Goal: Information Seeking & Learning: Learn about a topic

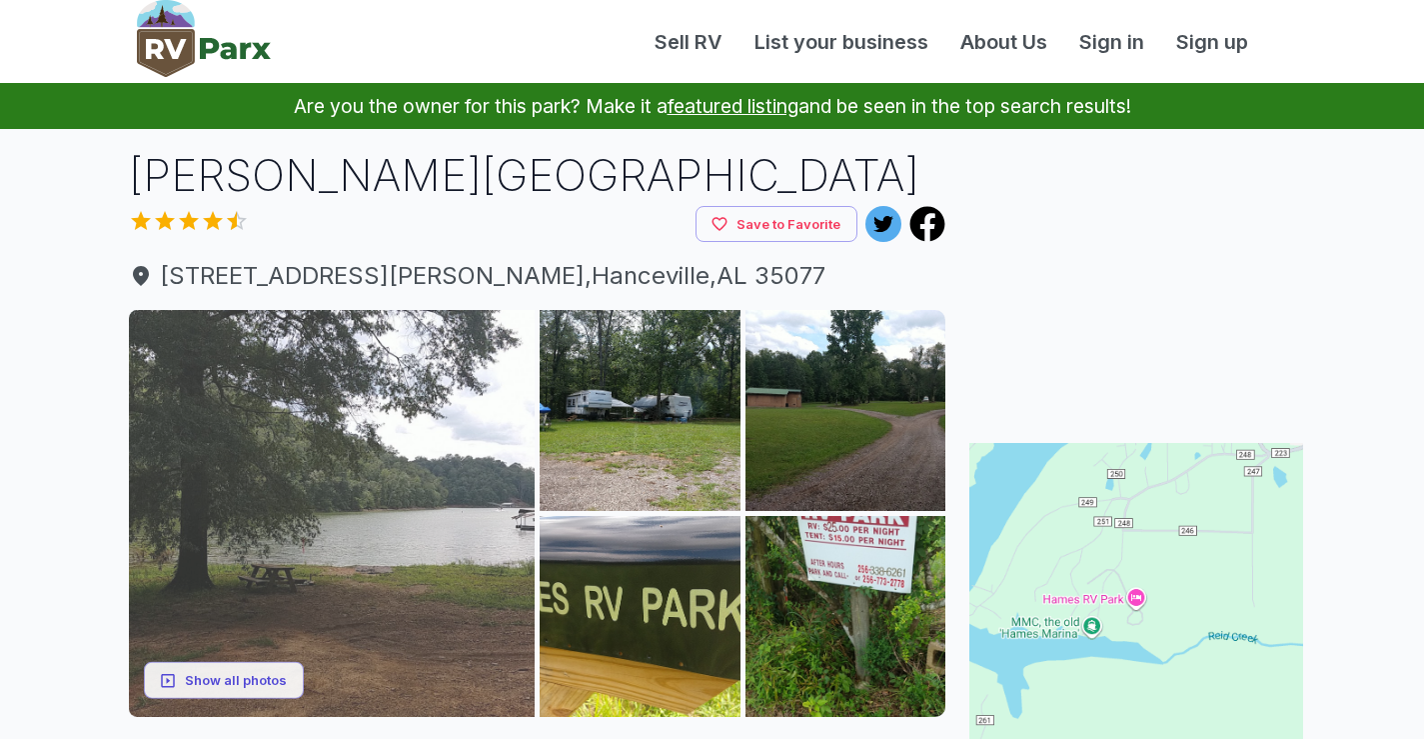
click at [375, 480] on img at bounding box center [332, 513] width 407 height 407
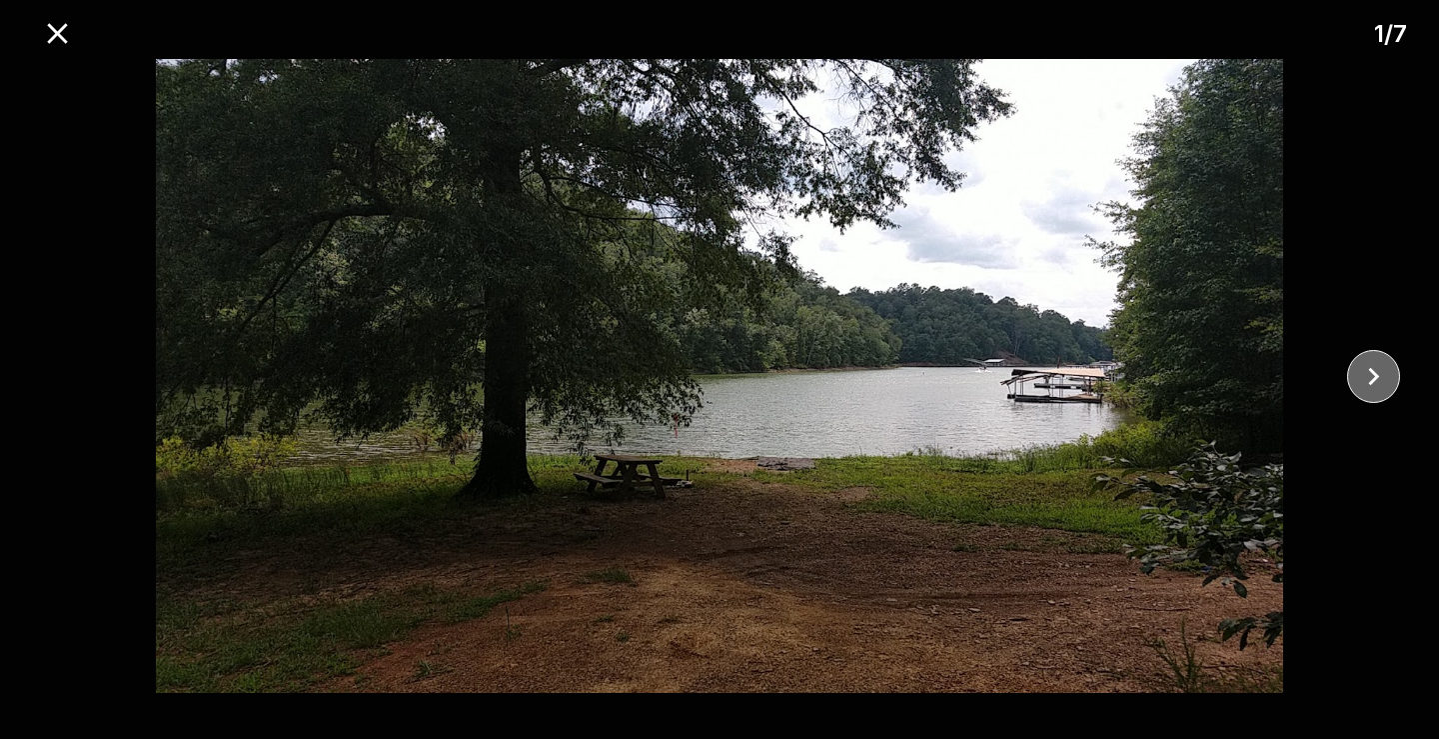
click at [1374, 386] on icon "close" at bounding box center [1373, 376] width 35 height 35
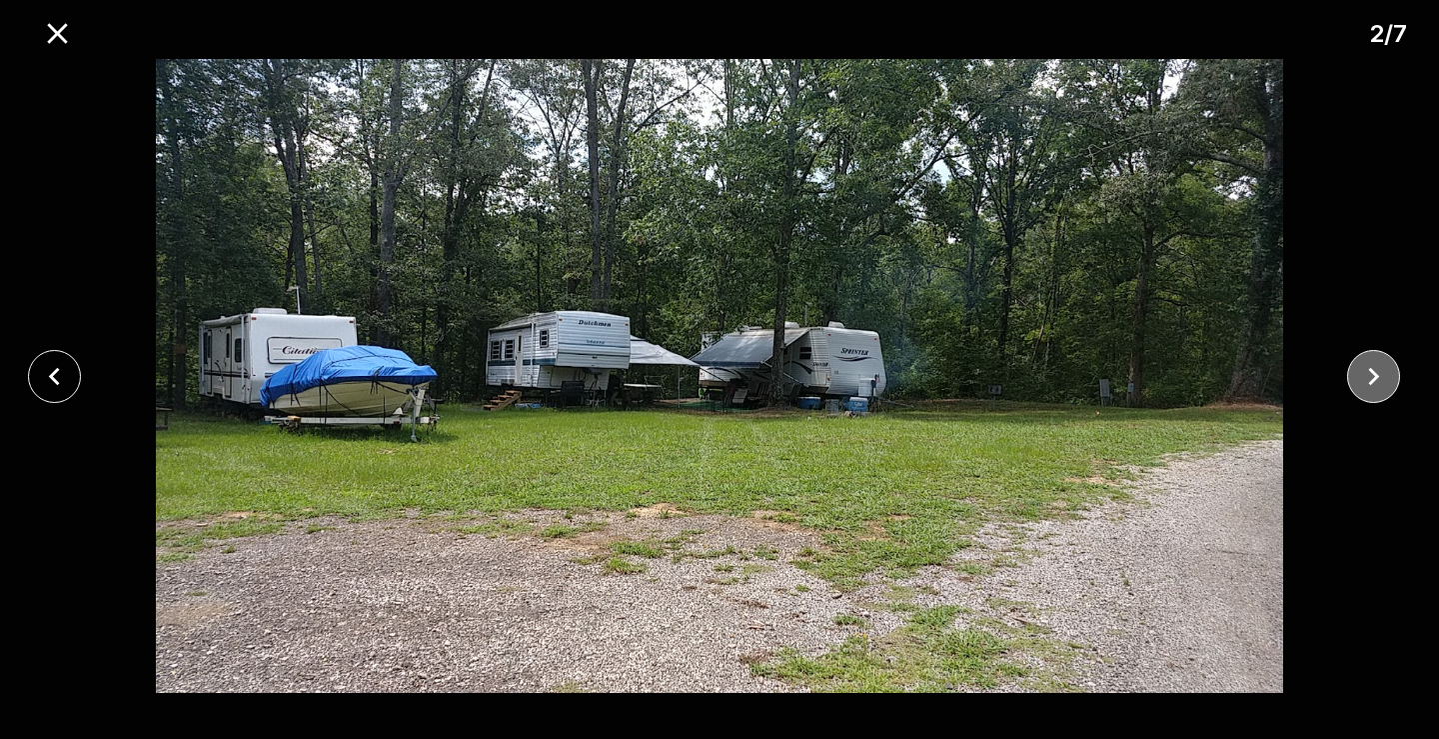
click at [1374, 386] on icon "close" at bounding box center [1373, 376] width 35 height 35
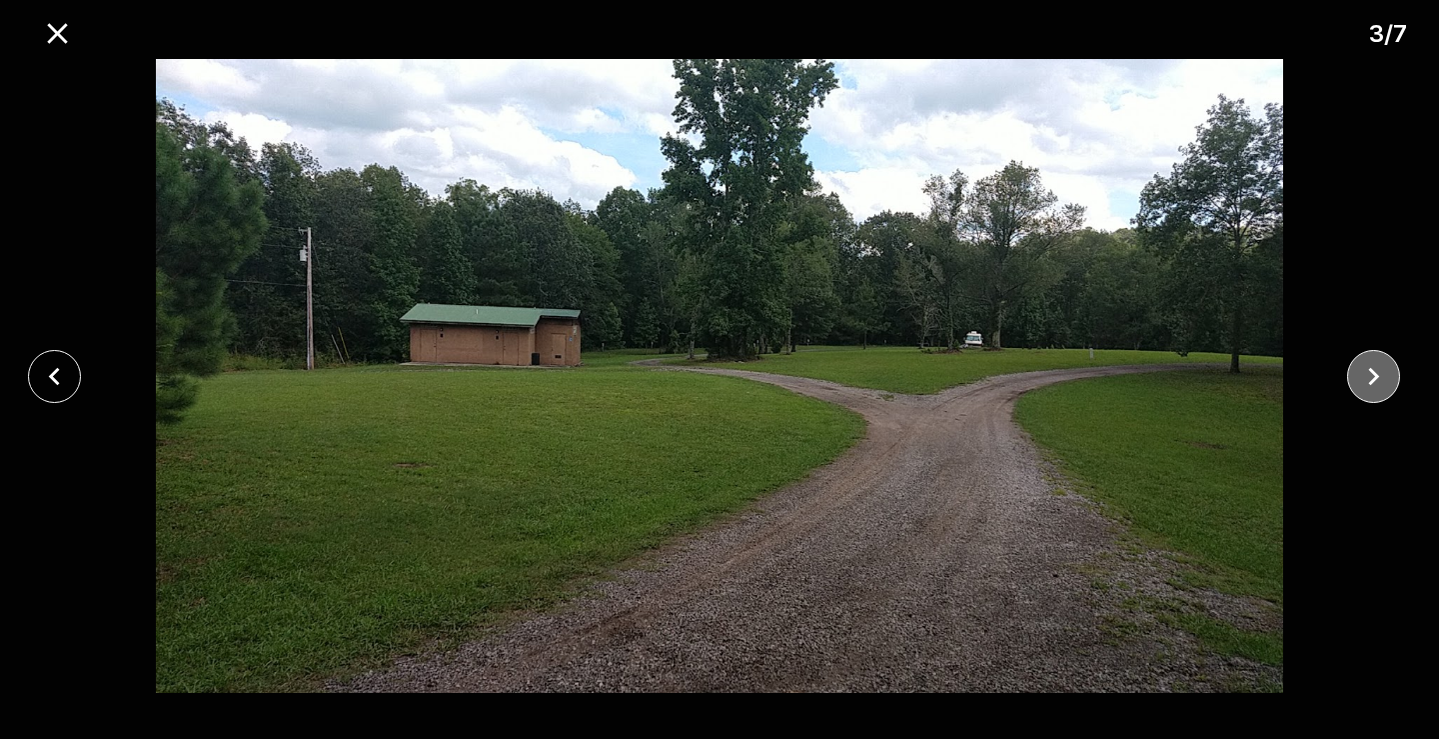
click at [1374, 386] on icon "close" at bounding box center [1373, 376] width 35 height 35
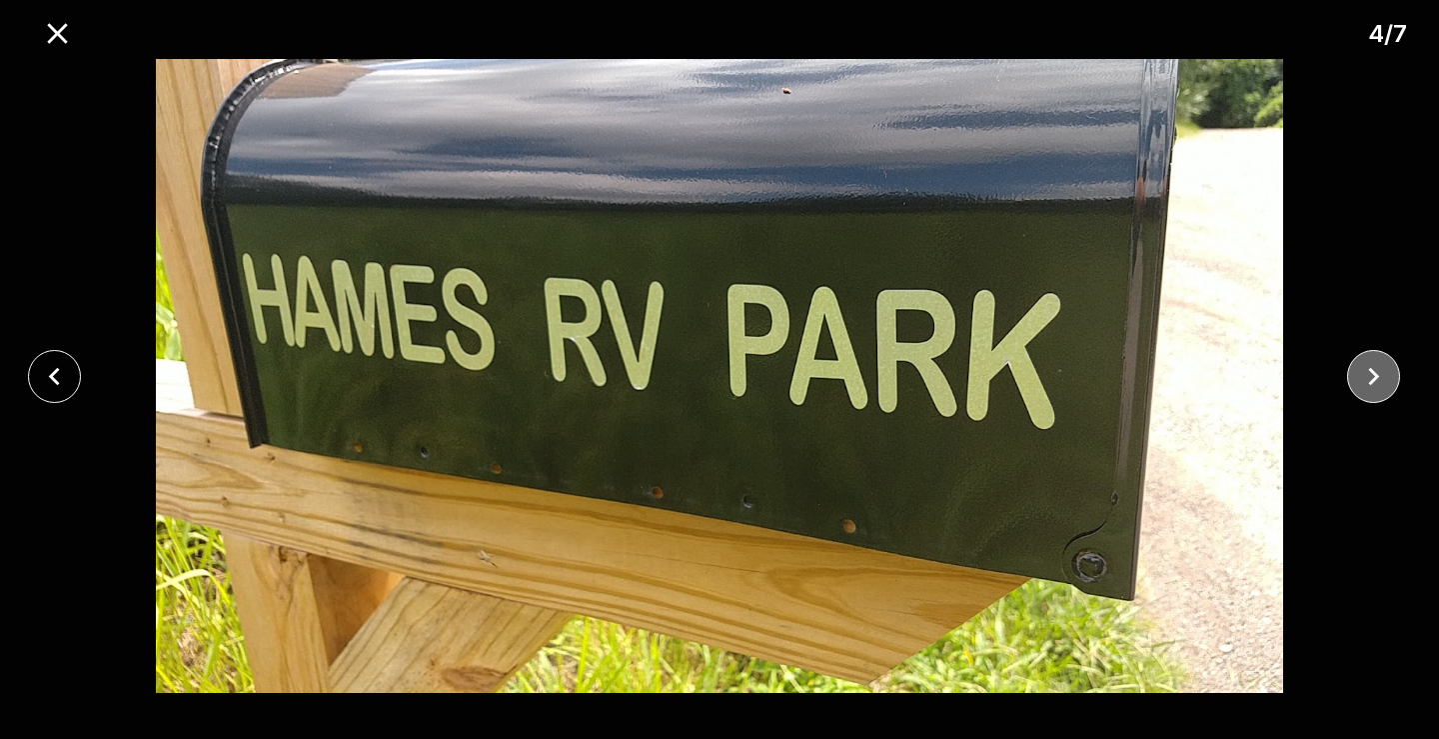
click at [1374, 386] on icon "close" at bounding box center [1373, 376] width 35 height 35
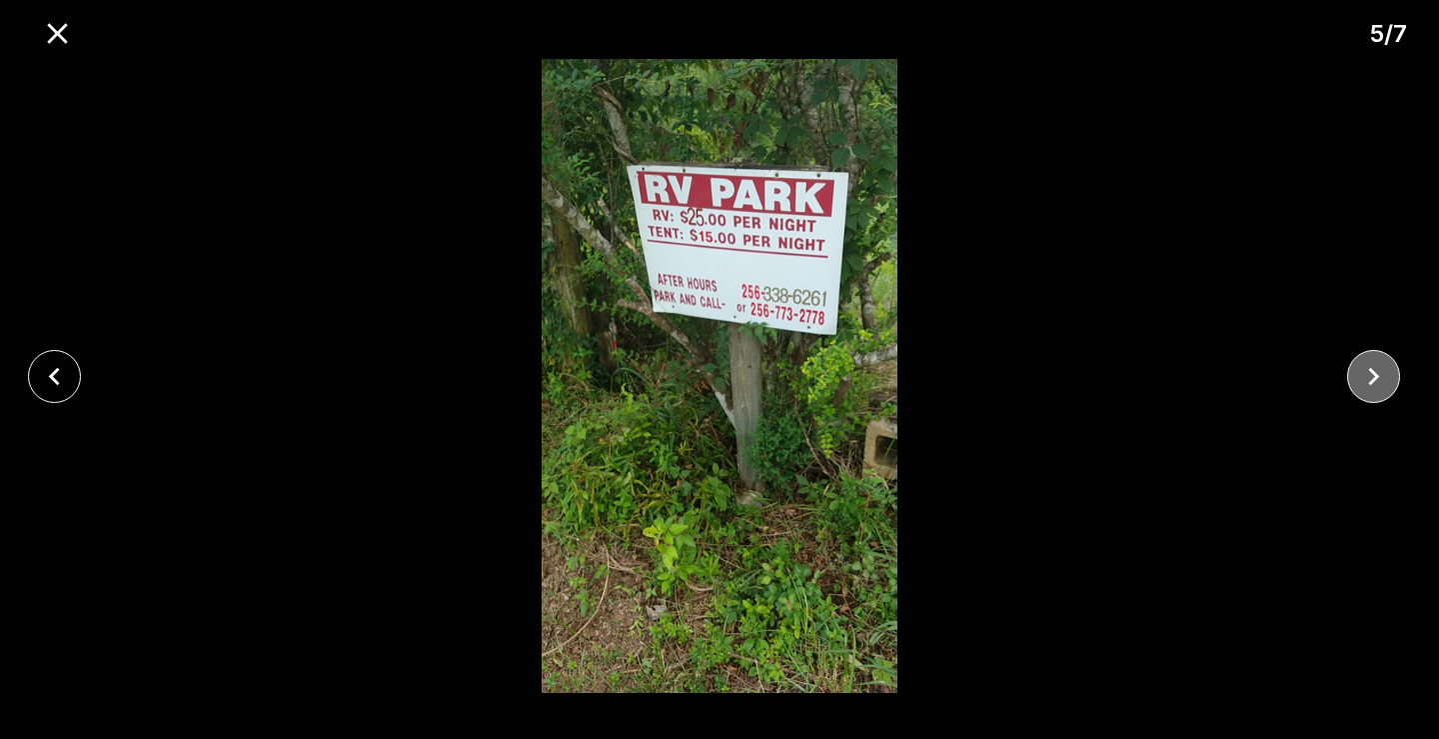
click at [1374, 386] on icon "close" at bounding box center [1373, 376] width 35 height 35
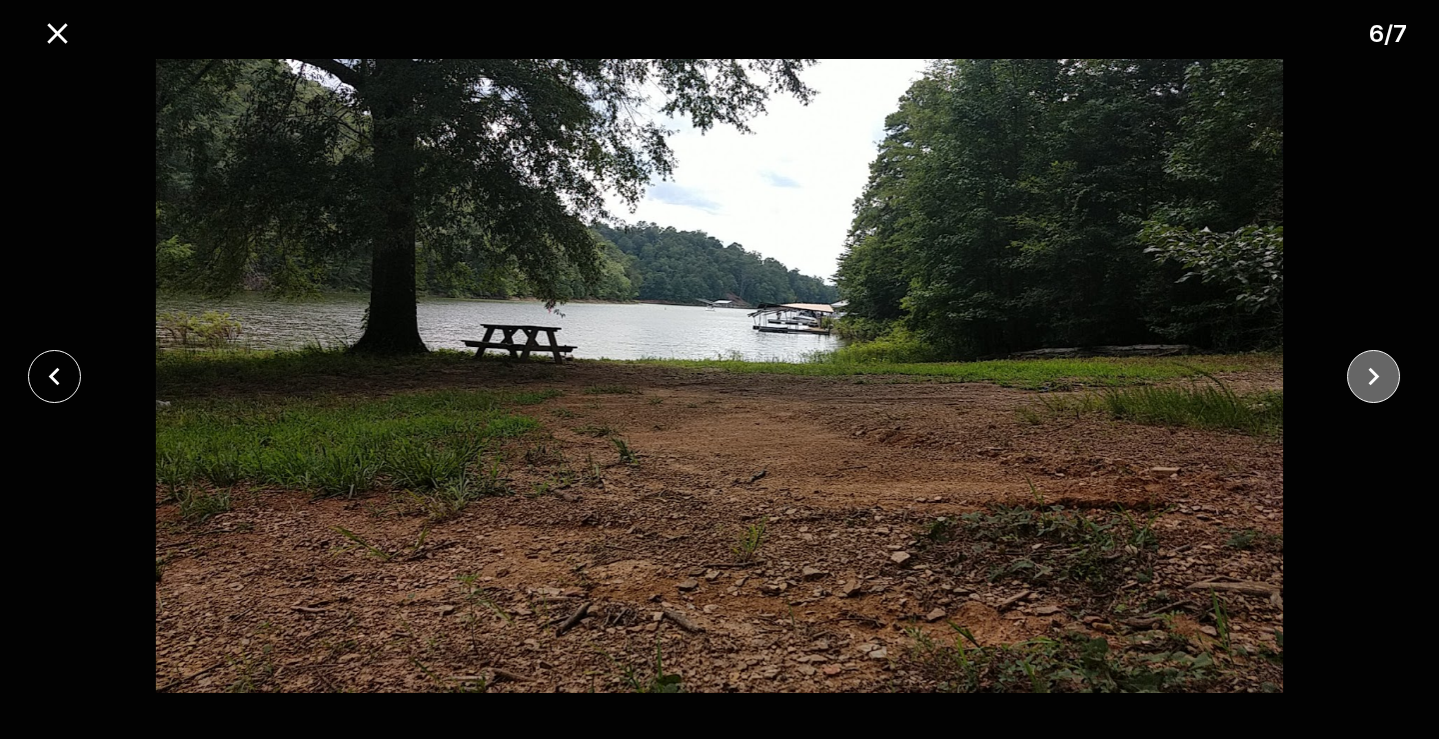
click at [1374, 386] on icon "close" at bounding box center [1373, 376] width 35 height 35
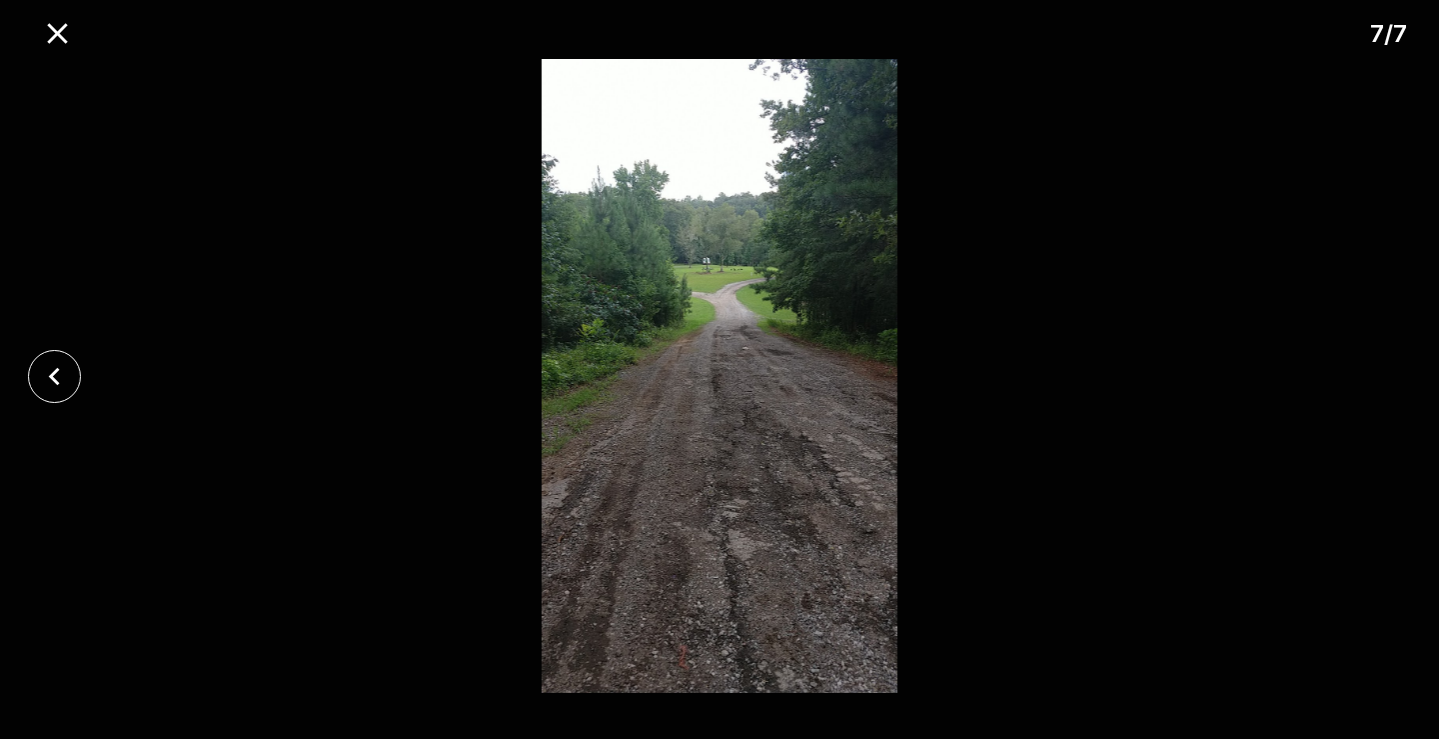
click at [1374, 386] on div at bounding box center [719, 376] width 1439 height 634
click at [51, 25] on icon "close" at bounding box center [57, 33] width 20 height 20
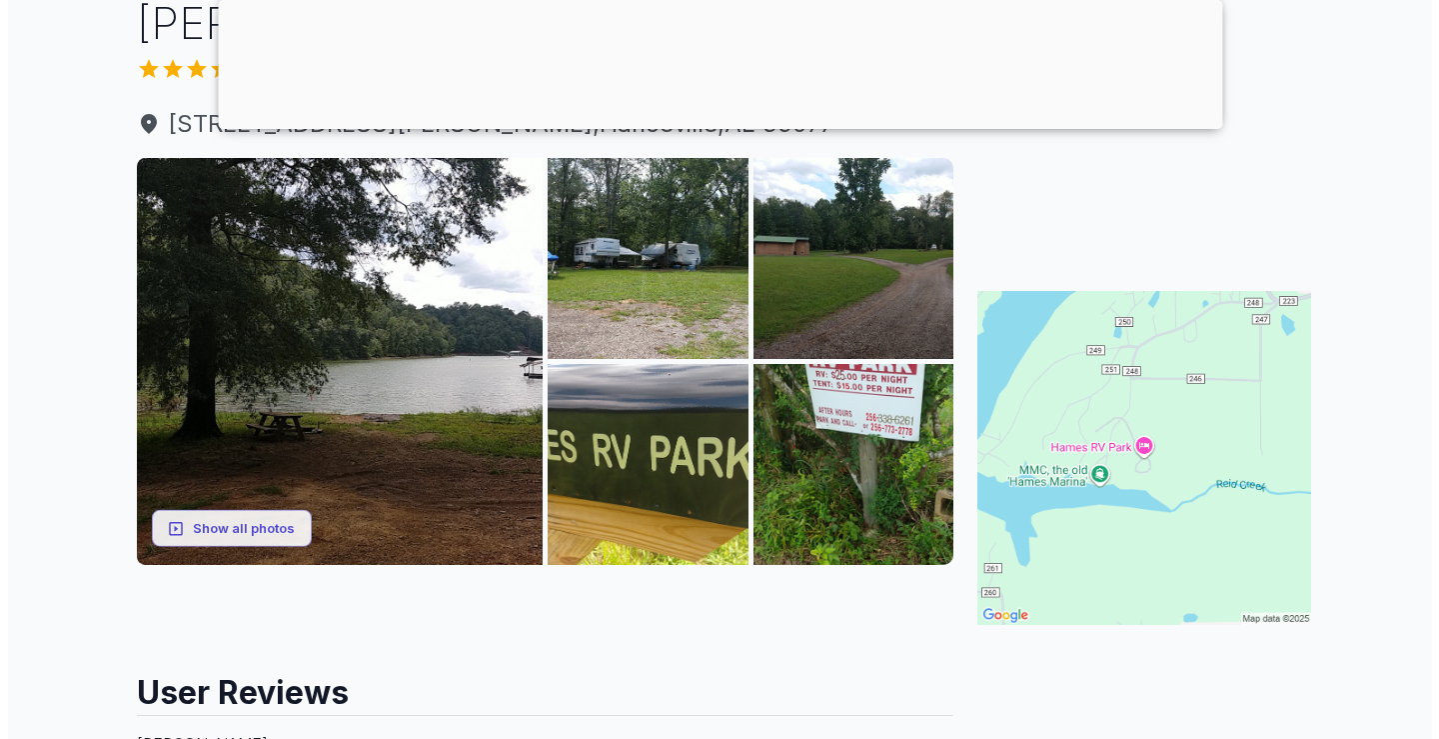
scroll to position [200, 0]
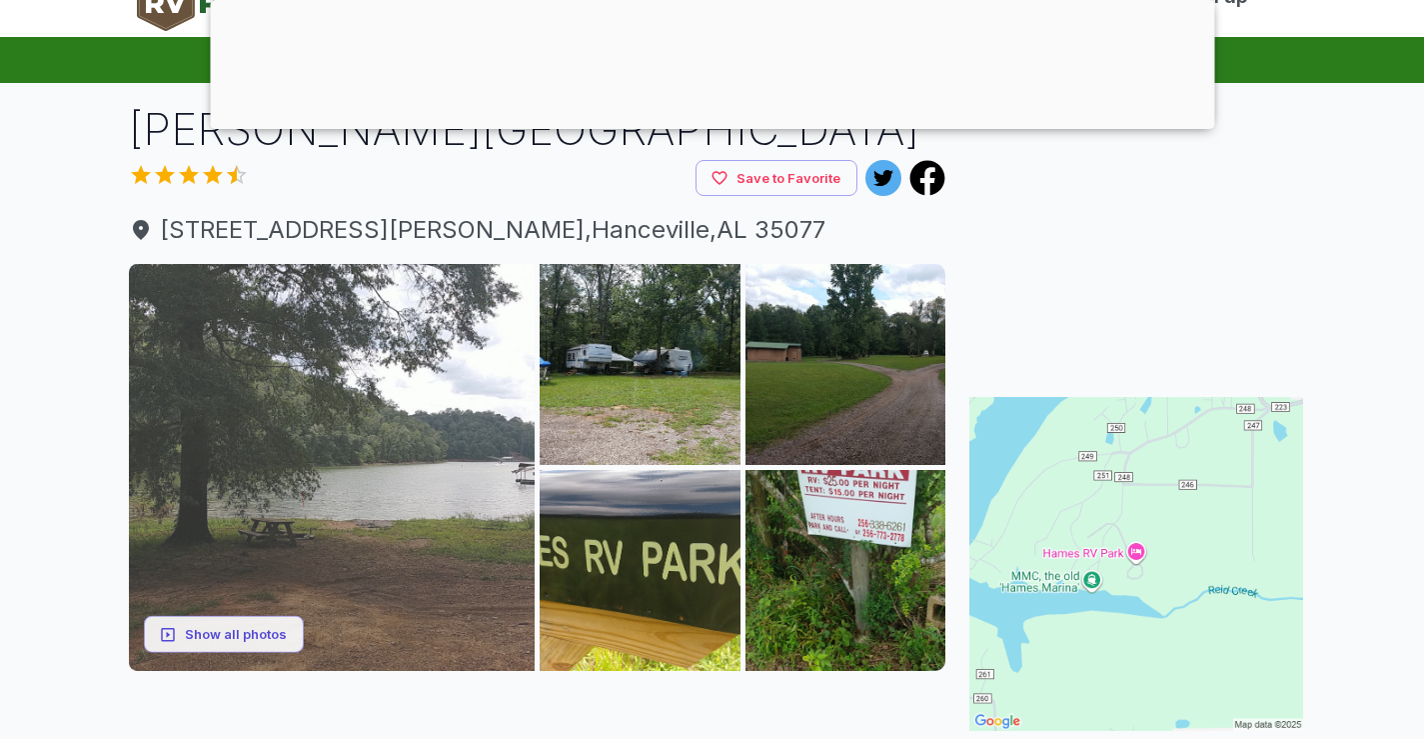
click at [371, 440] on img at bounding box center [332, 467] width 407 height 407
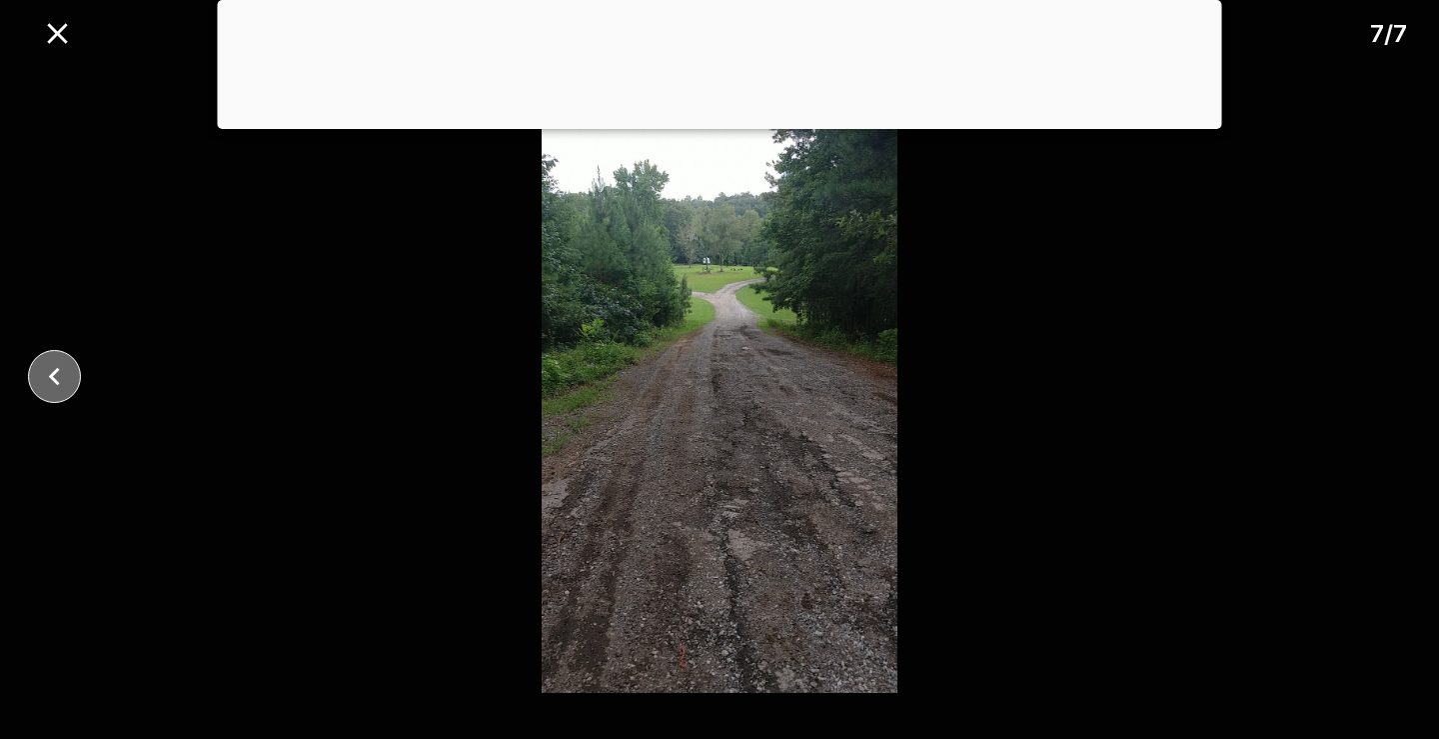
click at [71, 390] on icon "close" at bounding box center [54, 376] width 35 height 35
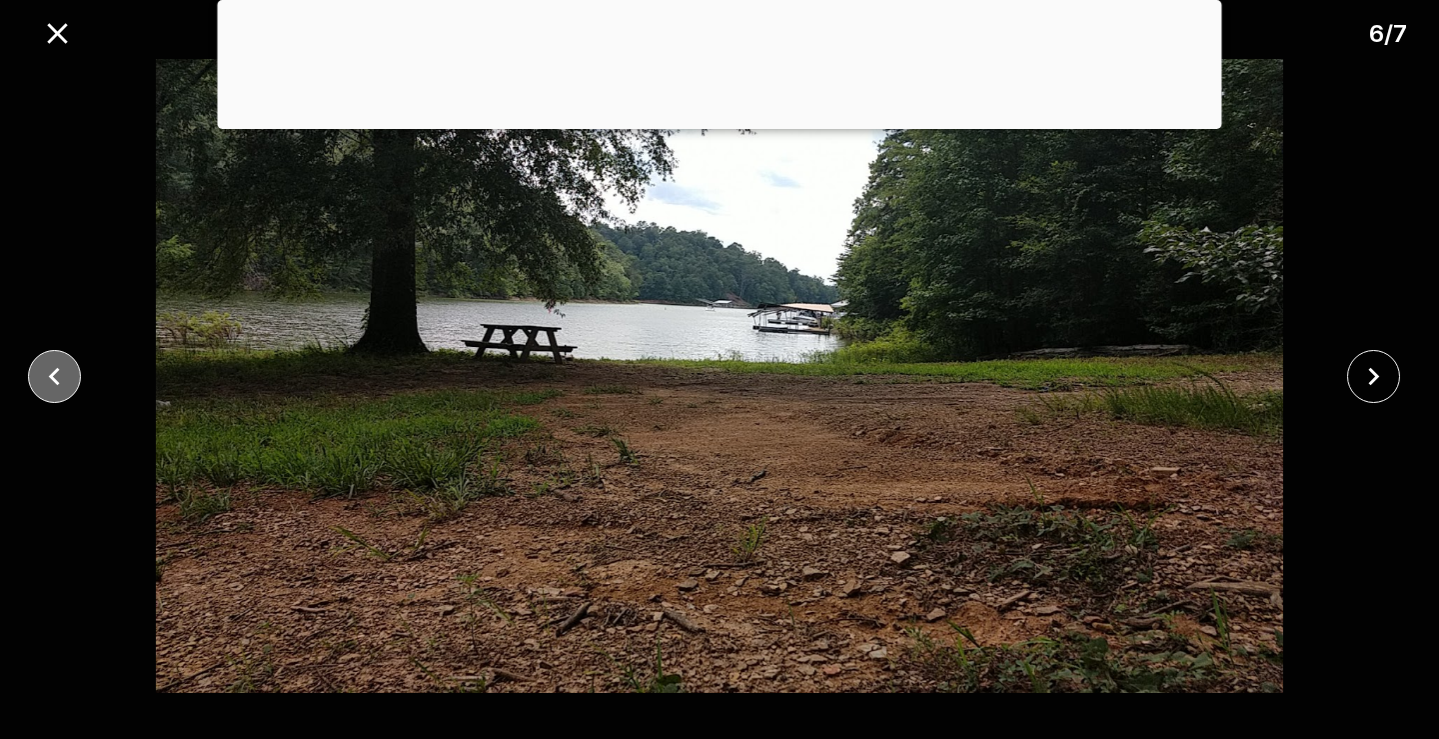
click at [71, 390] on icon "close" at bounding box center [54, 376] width 35 height 35
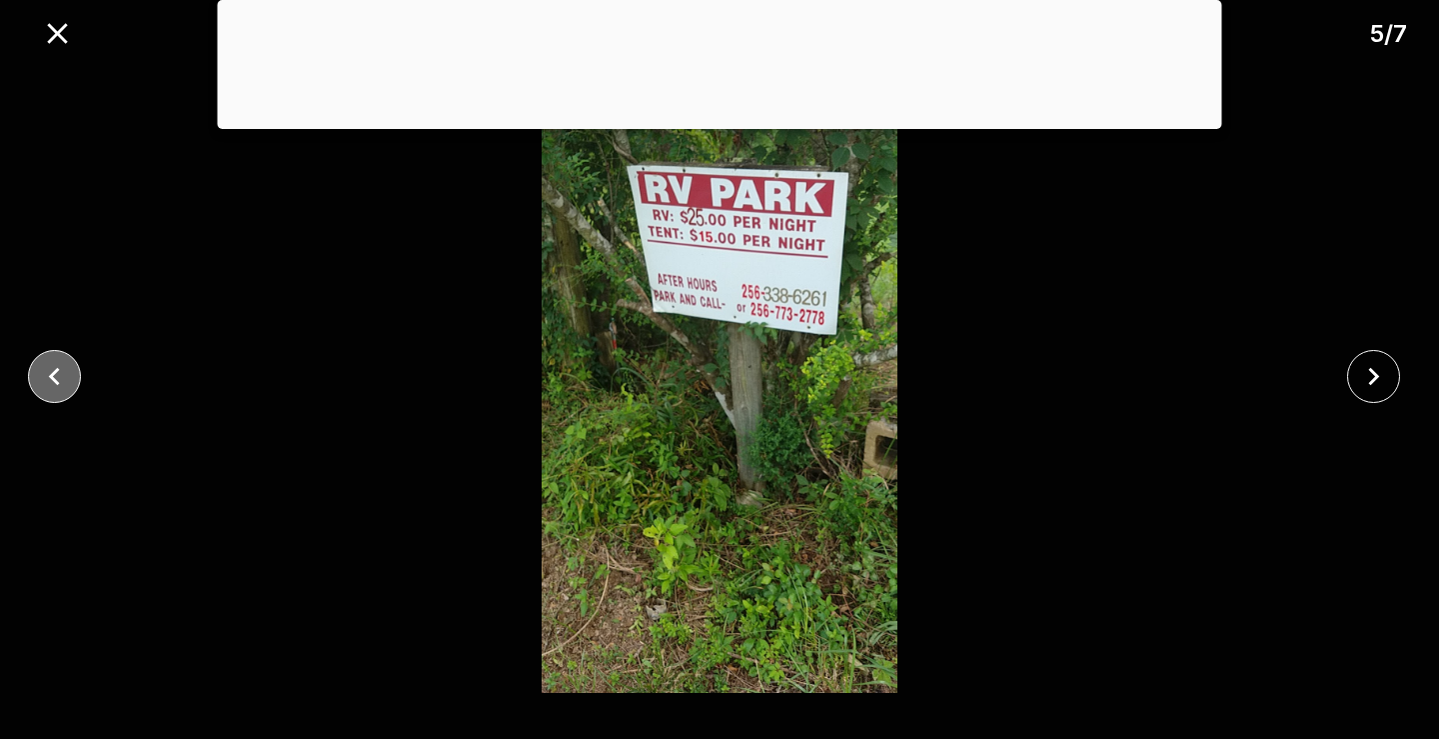
click at [71, 390] on icon "close" at bounding box center [54, 376] width 35 height 35
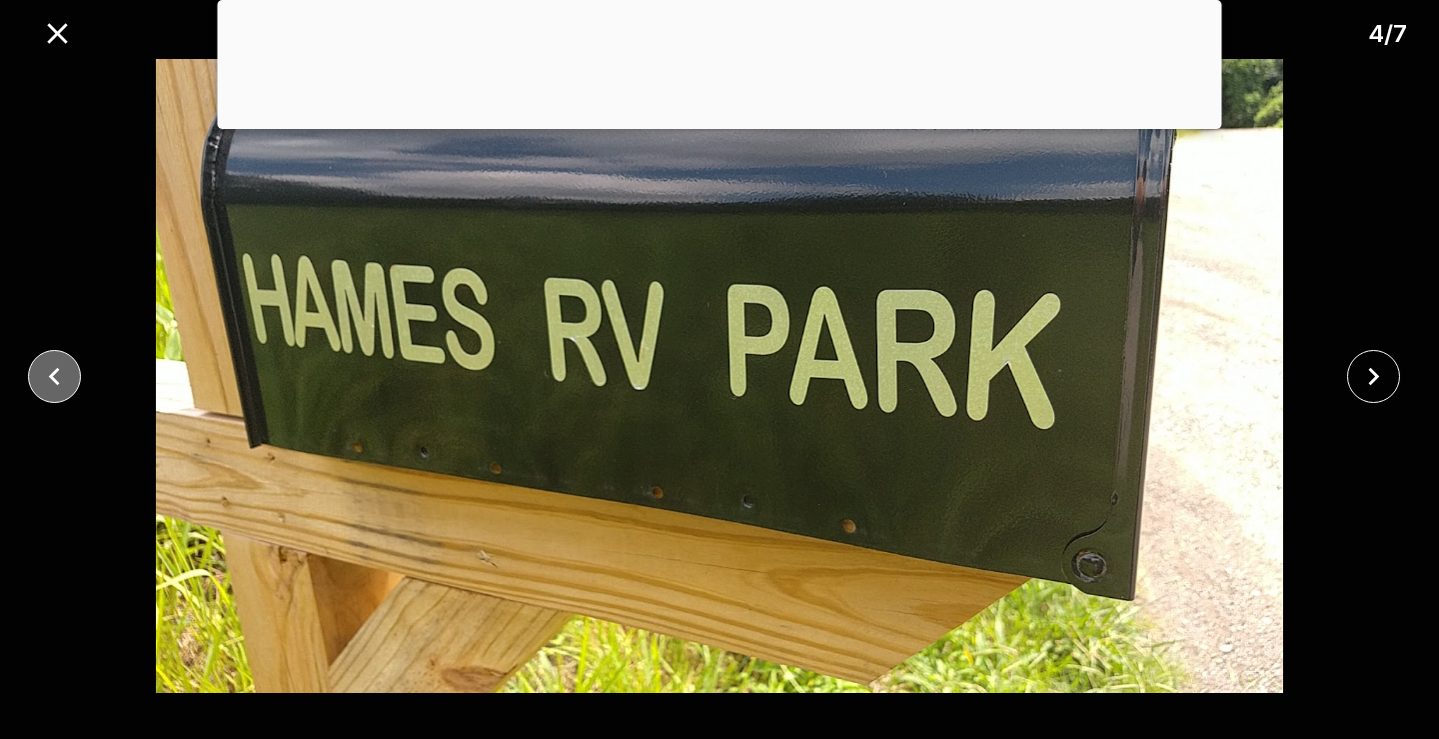
click at [71, 390] on icon "close" at bounding box center [54, 376] width 35 height 35
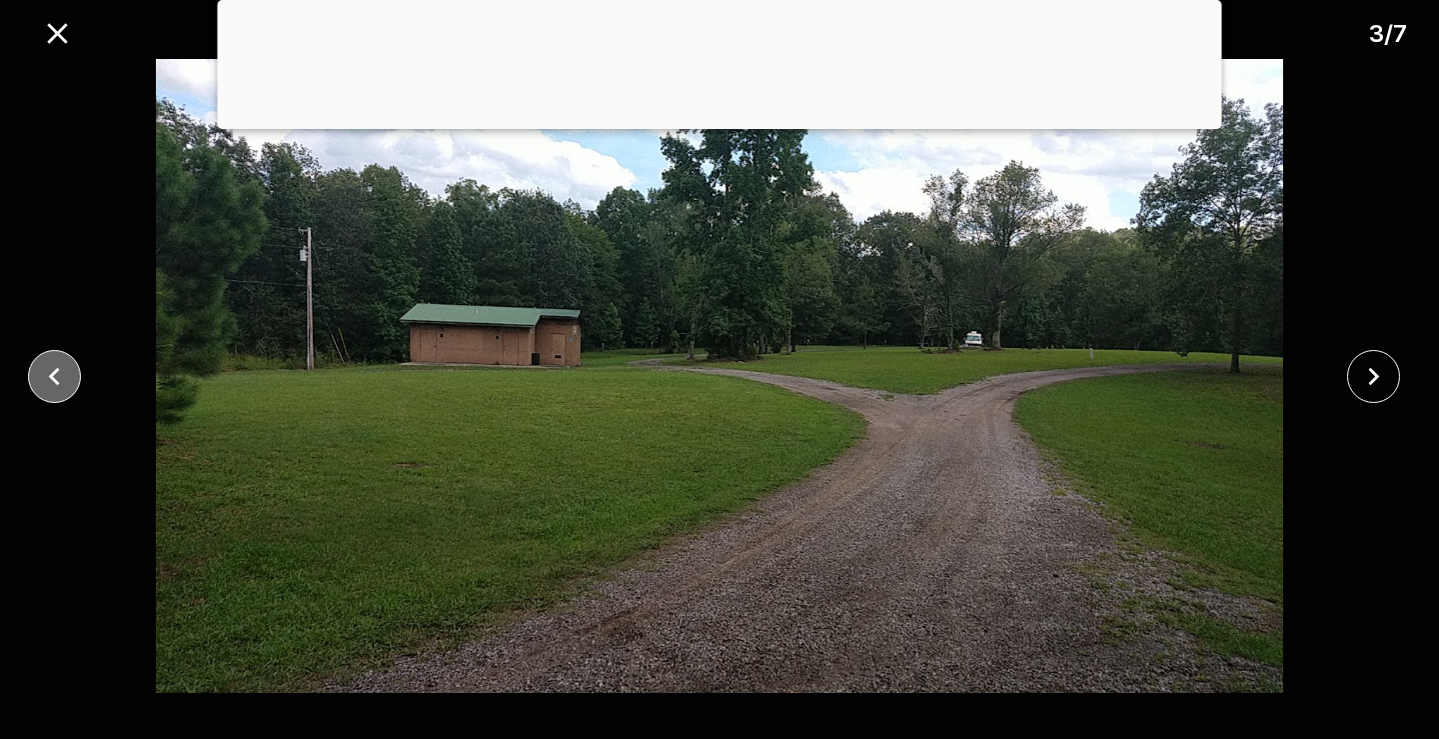
click at [71, 390] on icon "close" at bounding box center [54, 376] width 35 height 35
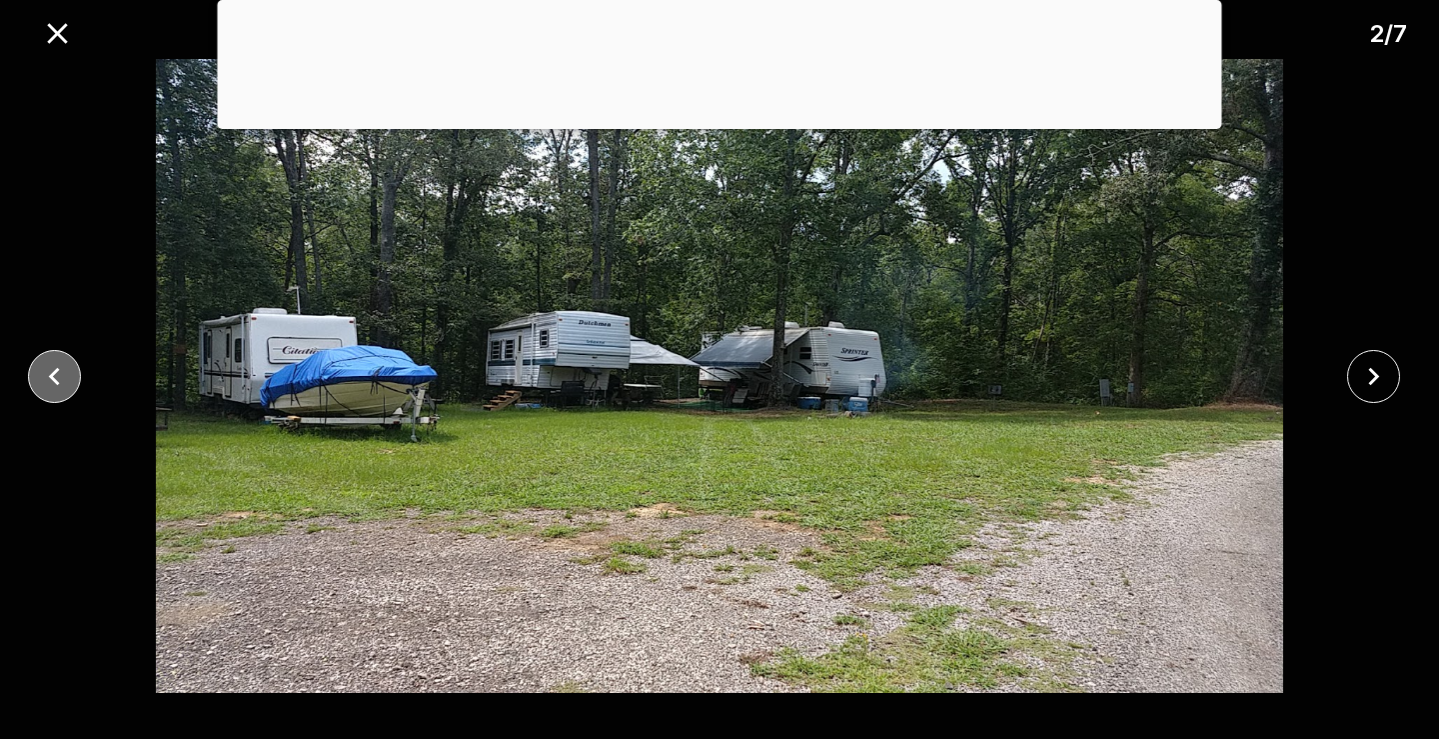
click at [71, 390] on icon "close" at bounding box center [54, 376] width 35 height 35
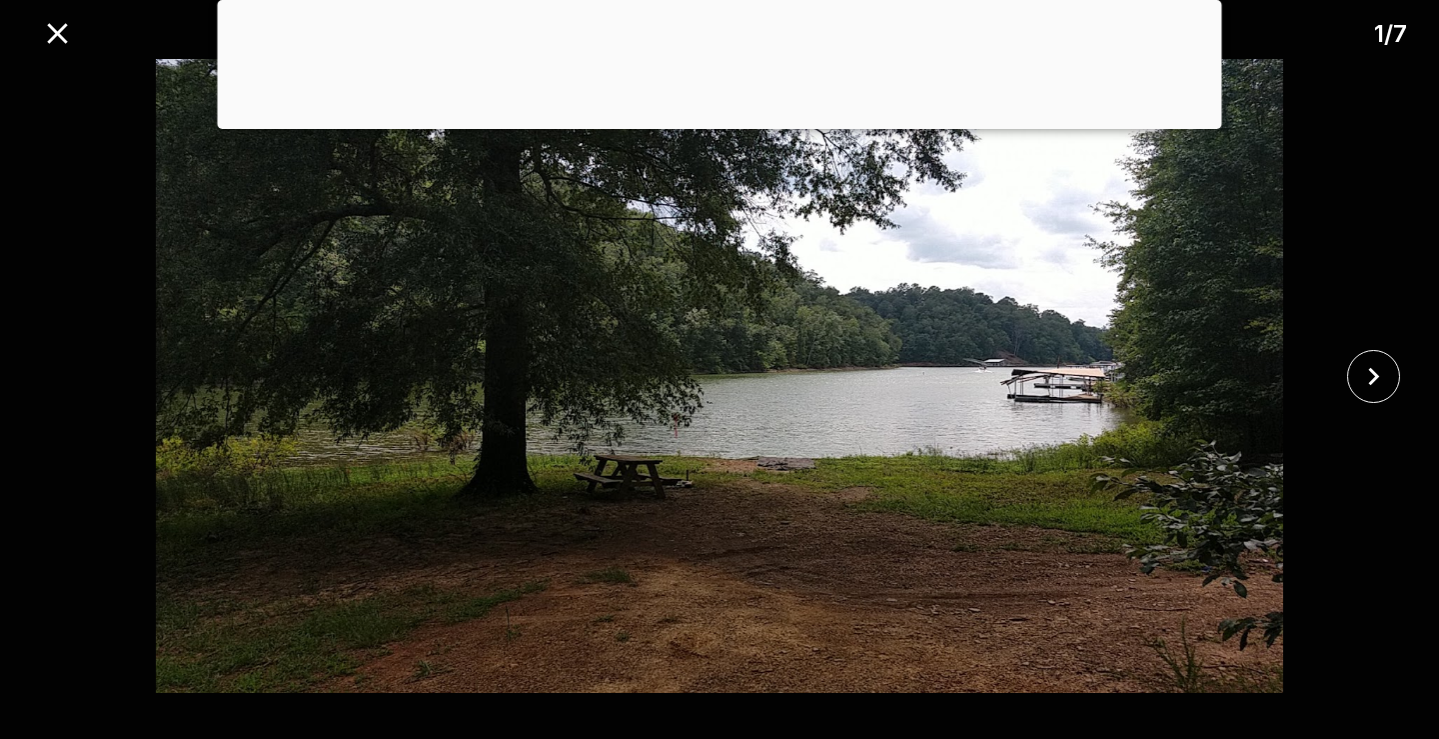
click at [71, 390] on div at bounding box center [719, 376] width 1439 height 634
